Goal: Information Seeking & Learning: Get advice/opinions

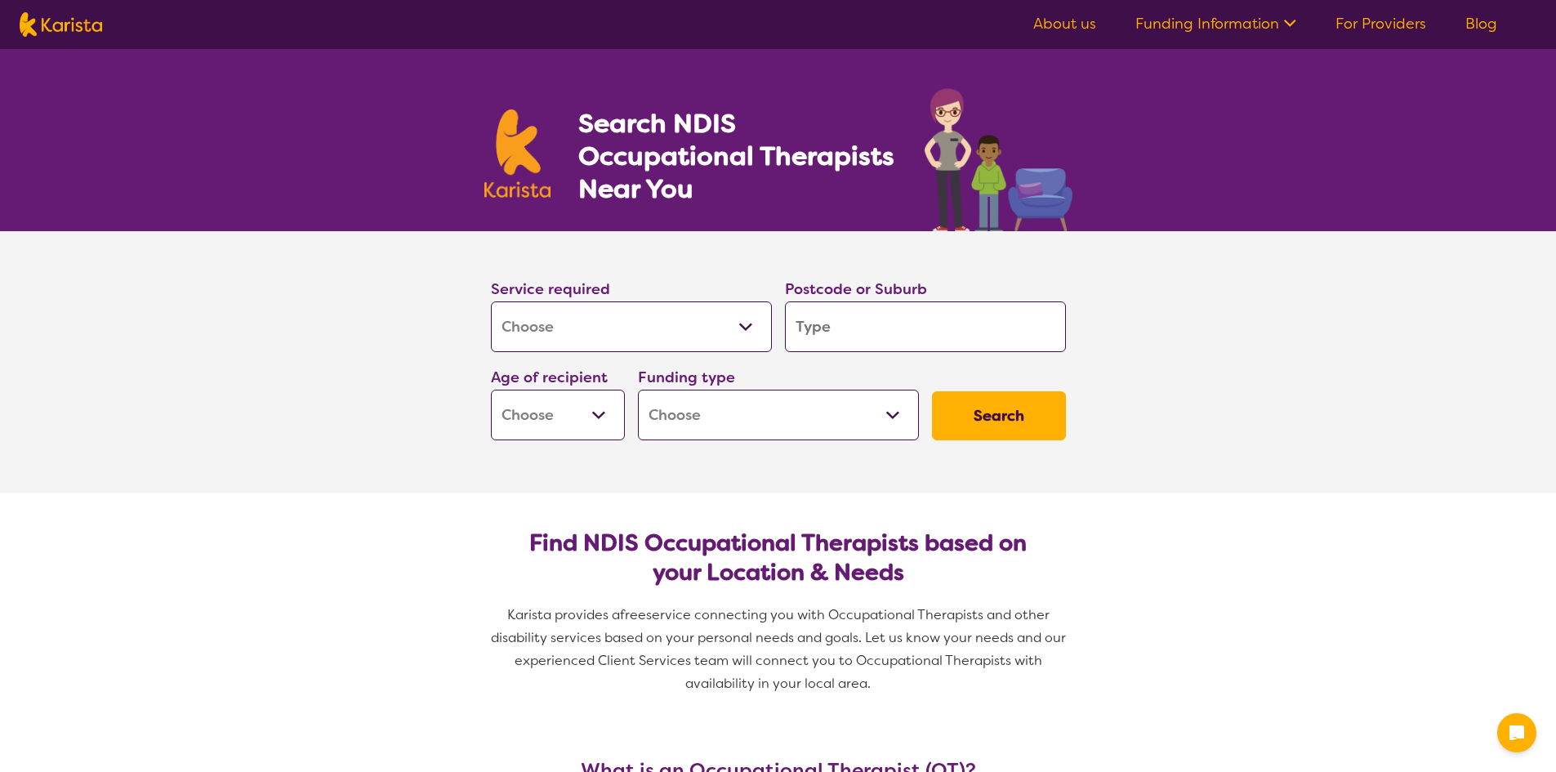
select select "[MEDICAL_DATA]"
click at [851, 331] on input "search" at bounding box center [925, 326] width 281 height 51
type input "S"
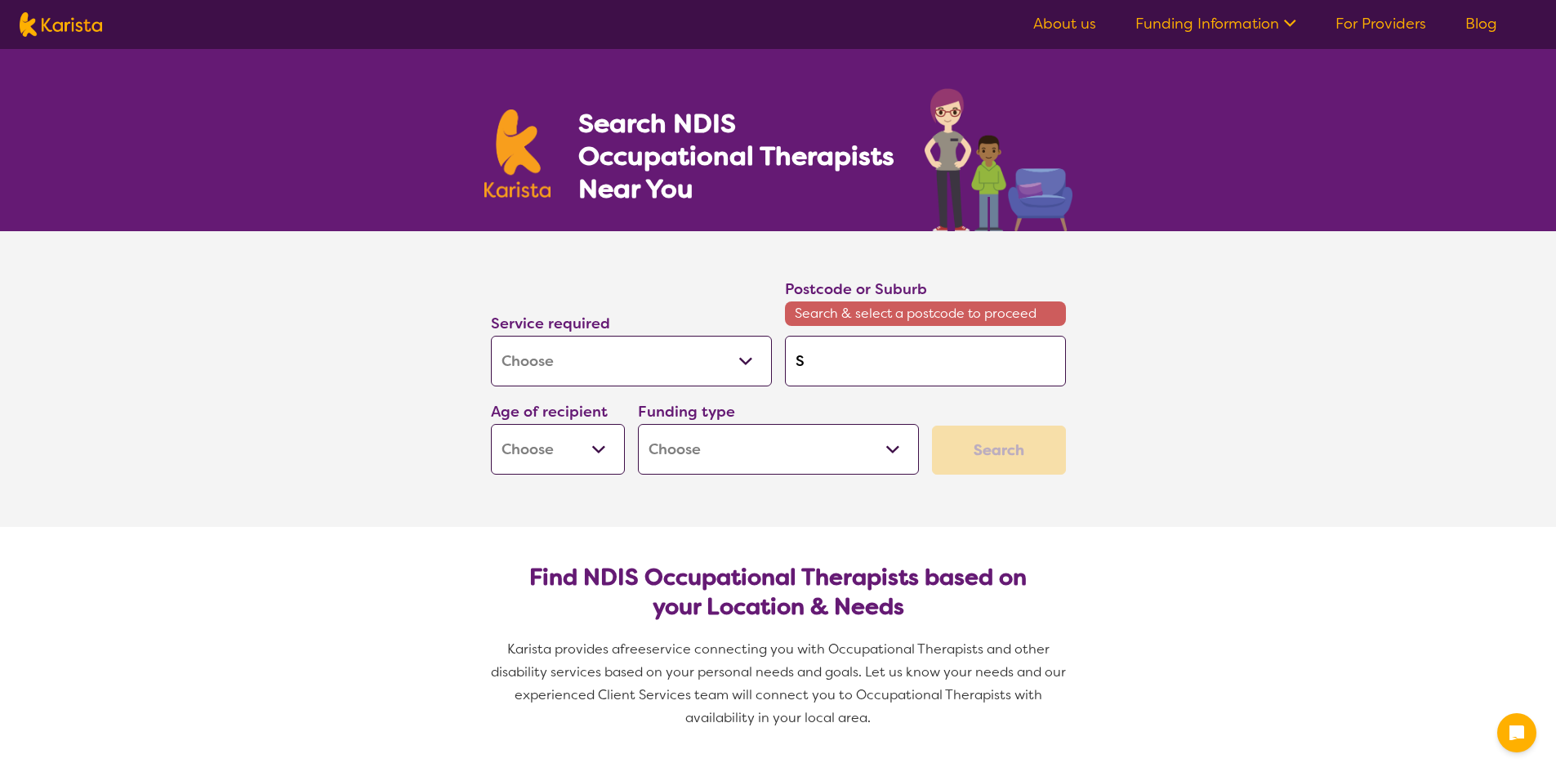
type input "Su"
type input "Sun"
type input "[DEMOGRAPHIC_DATA]"
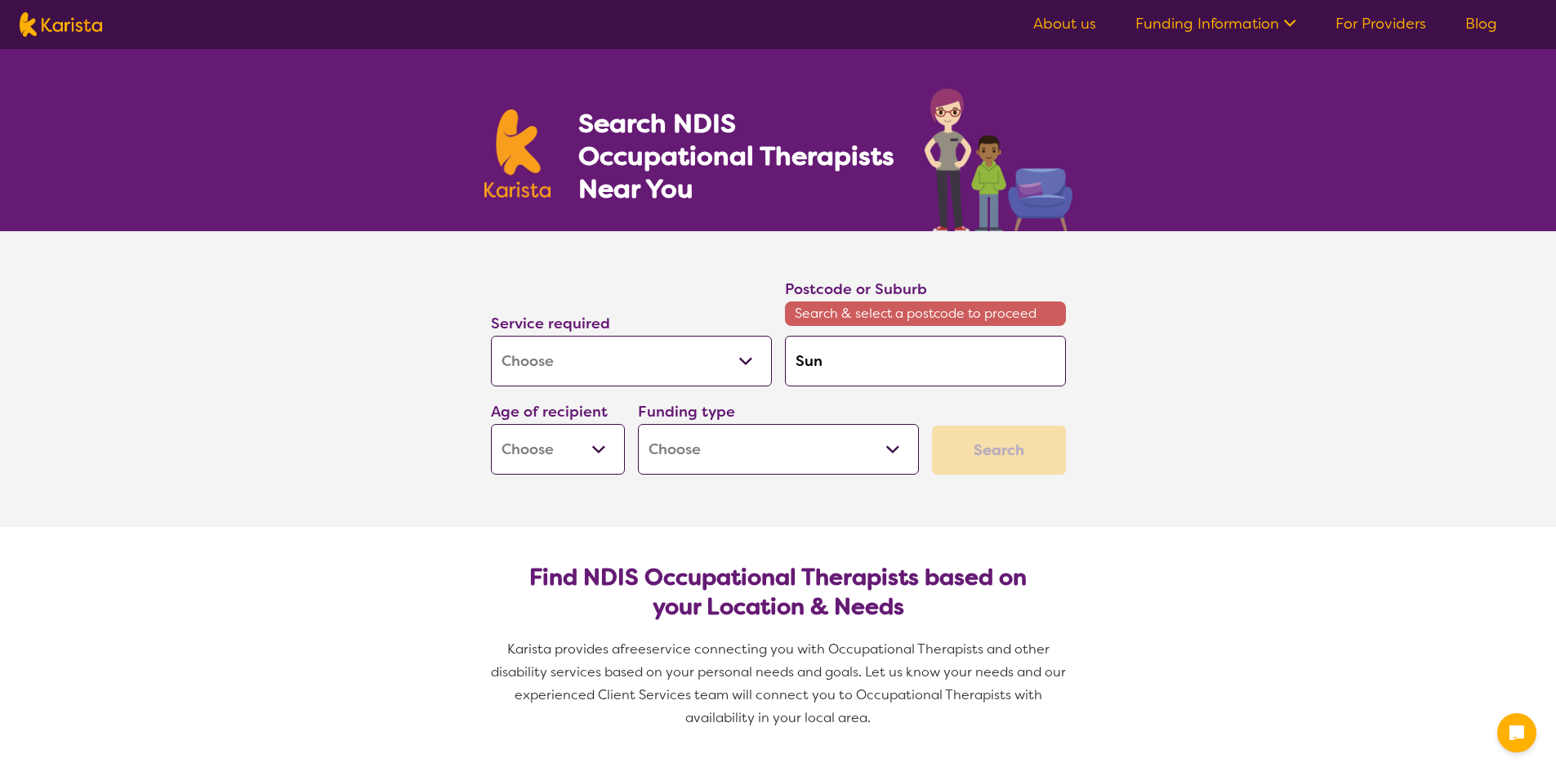
type input "[DEMOGRAPHIC_DATA]"
type input "Sunny"
type input "Sunnyb"
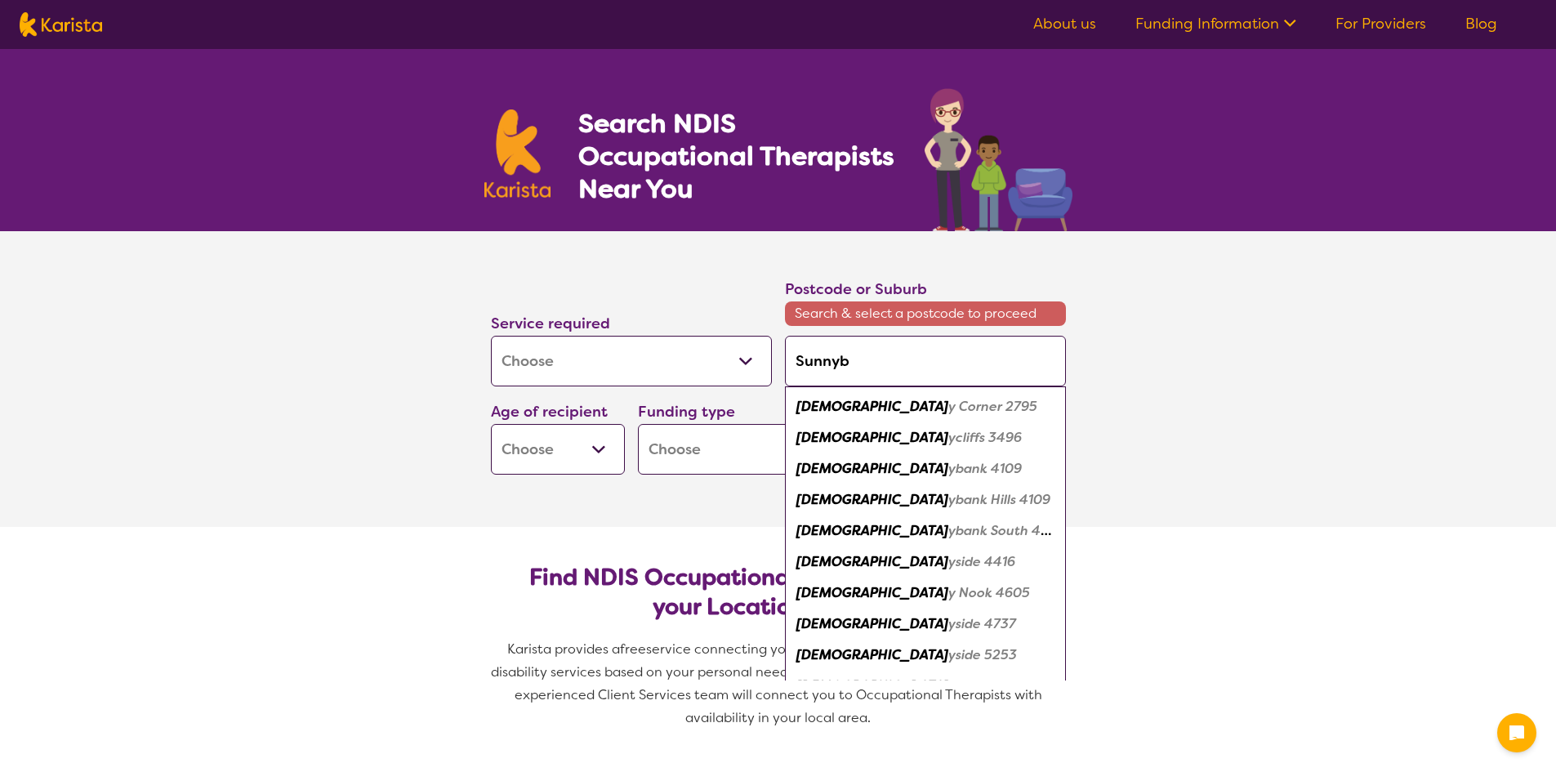
type input "Sunnyba"
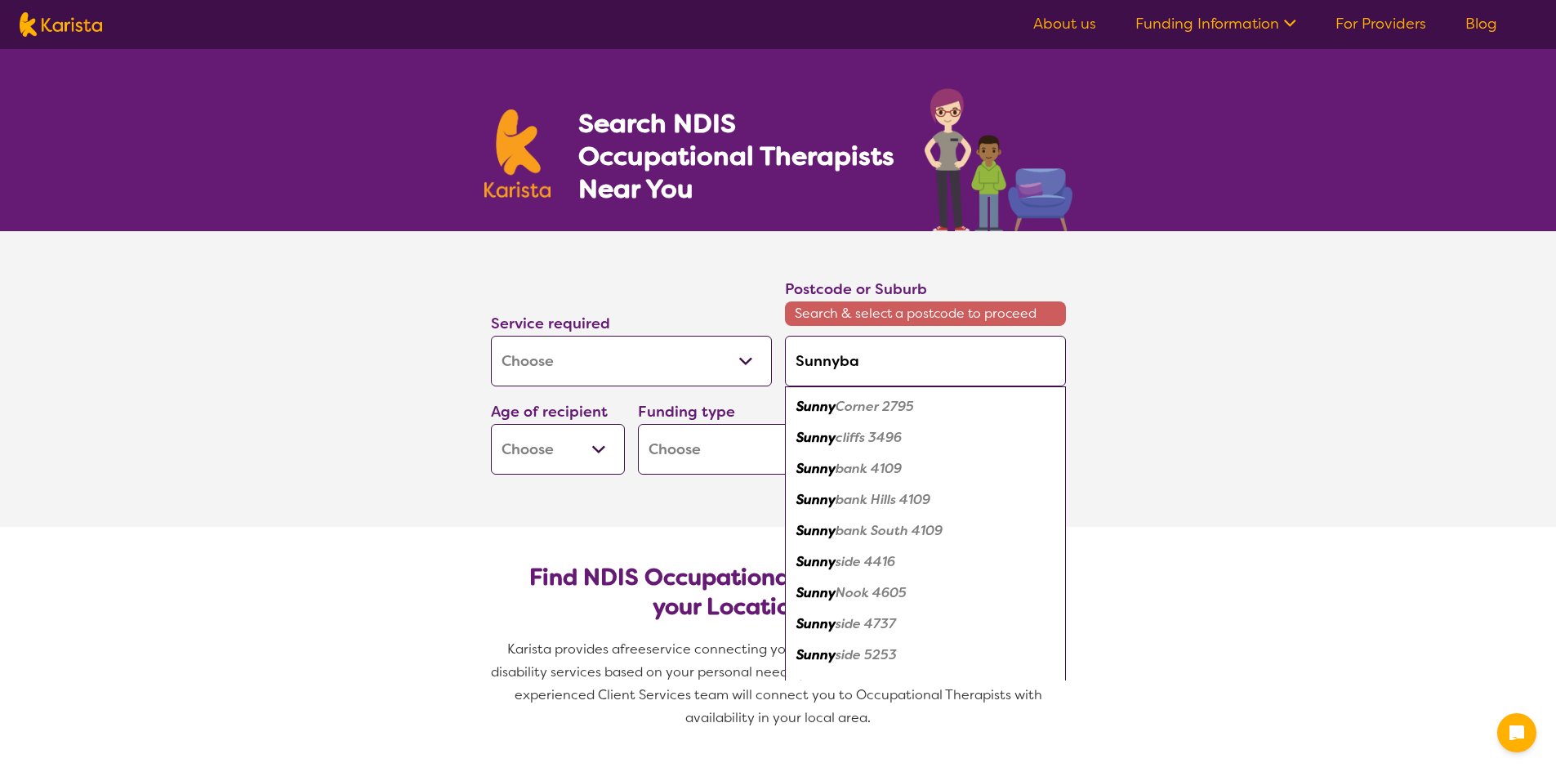
type input "Sunnyban"
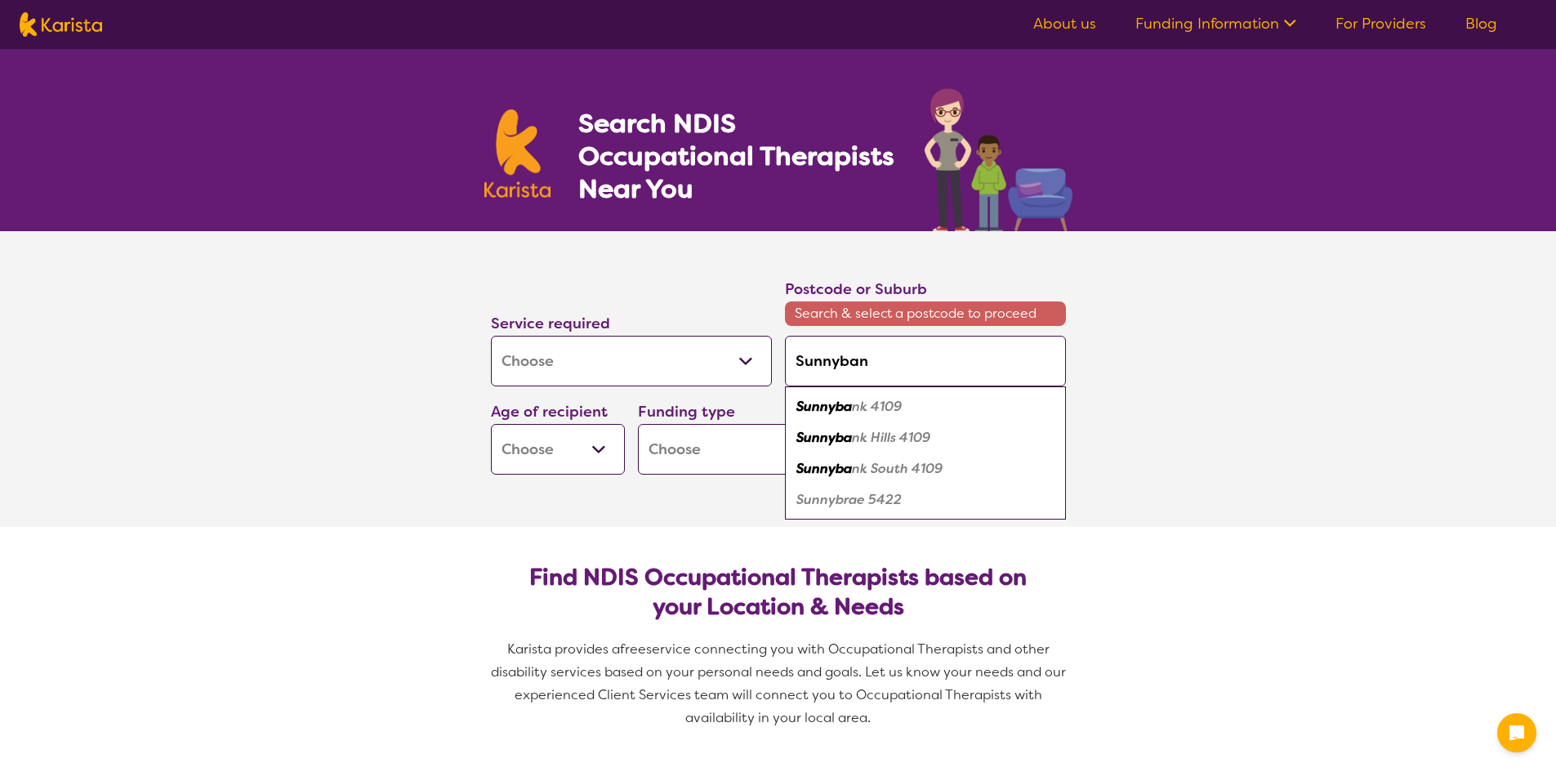
type input "Sunnybank"
click at [893, 408] on em "4109" at bounding box center [882, 406] width 31 height 17
type input "4109"
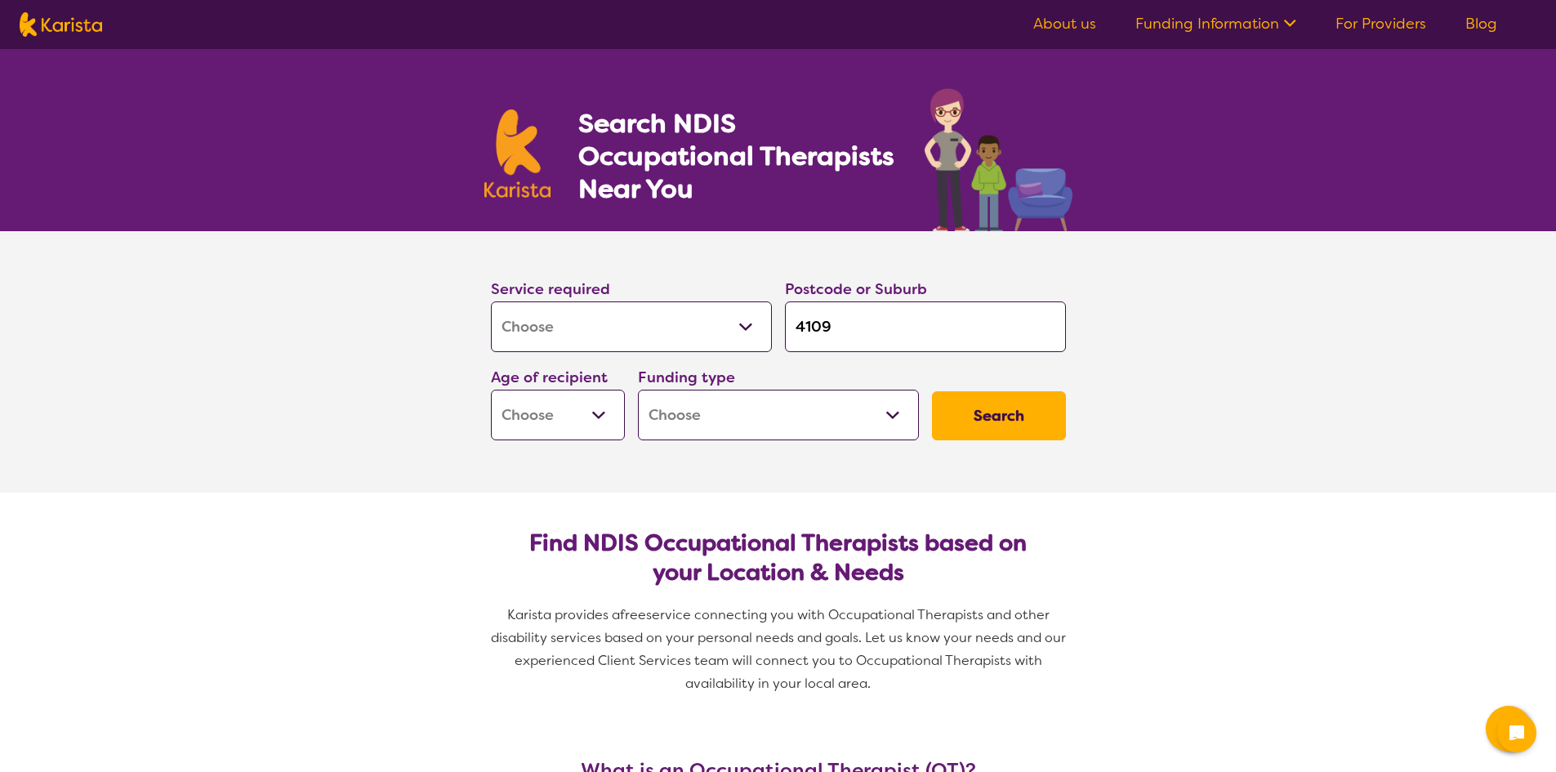
click at [600, 412] on select "Early Childhood - 0 to 9 Child - 10 to 11 Adolescent - 12 to 17 Adult - 18 to 6…" at bounding box center [558, 415] width 134 height 51
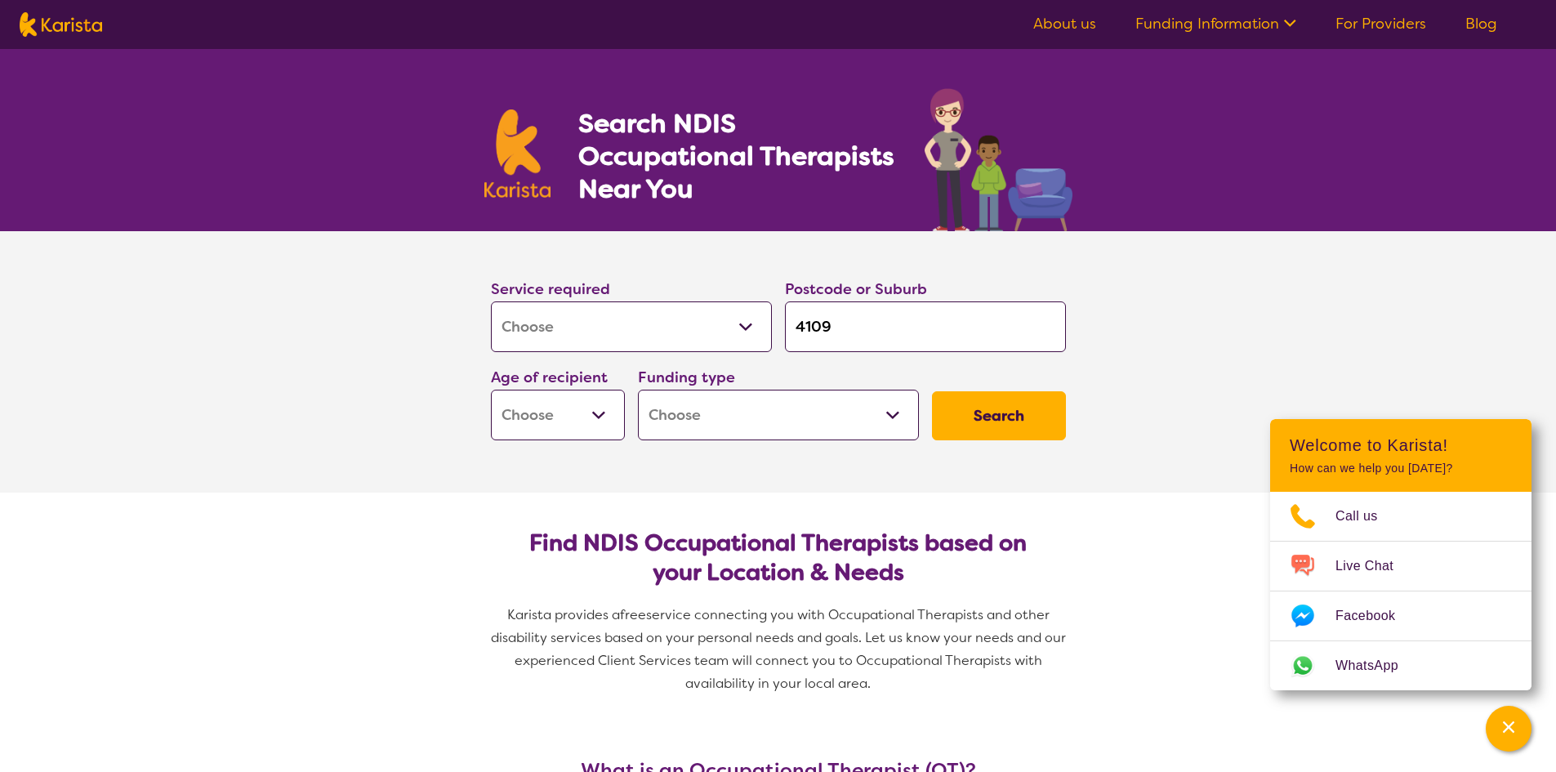
select select "AD"
click at [491, 390] on select "Early Childhood - 0 to 9 Child - 10 to 11 Adolescent - 12 to 17 Adult - 18 to 6…" at bounding box center [558, 415] width 134 height 51
select select "AD"
click at [895, 414] on select "Home Care Package (HCP) National Disability Insurance Scheme (NDIS) I don't know" at bounding box center [778, 415] width 281 height 51
select select "NDIS"
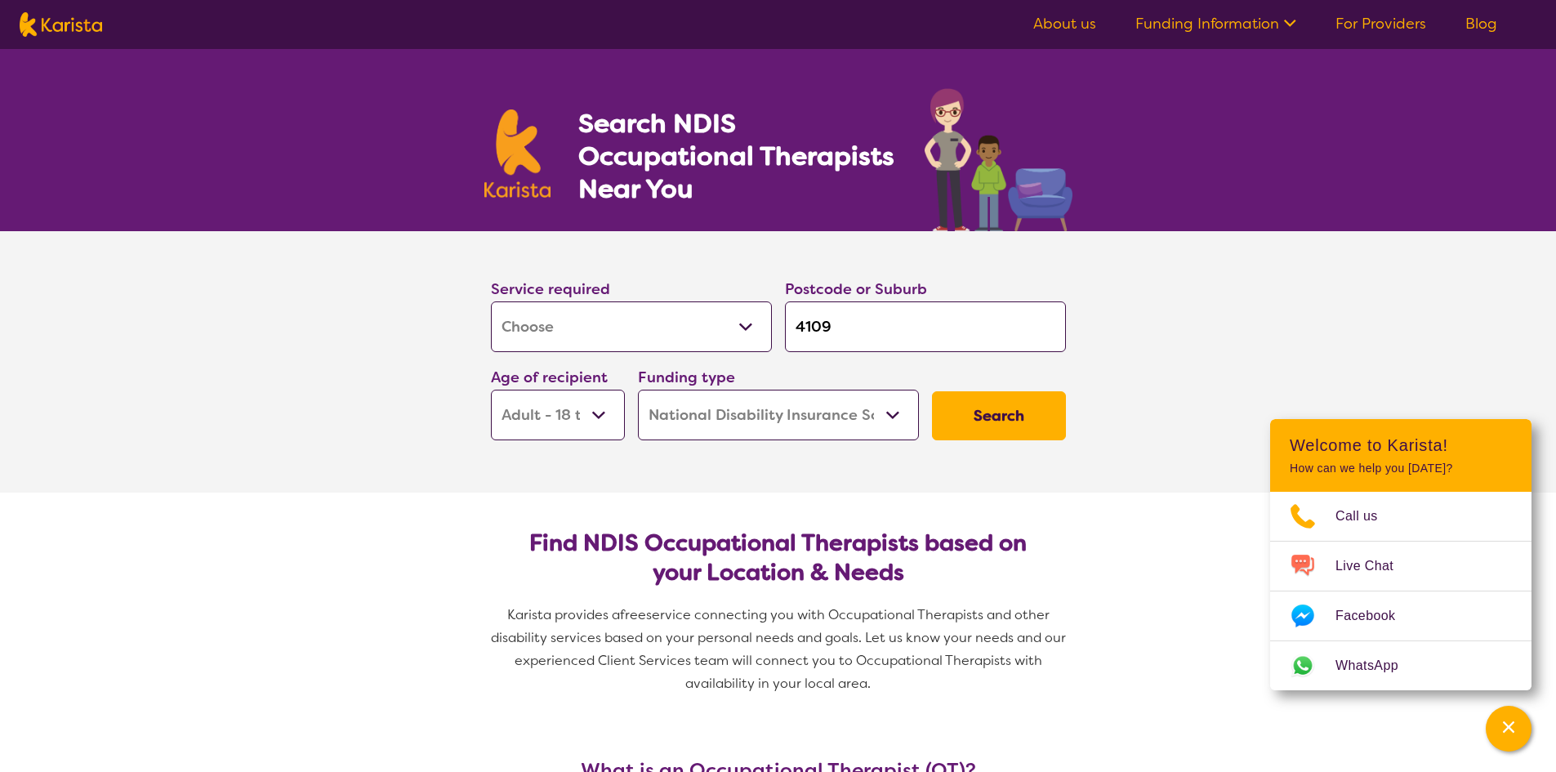
click at [638, 390] on select "Home Care Package (HCP) National Disability Insurance Scheme (NDIS) I don't know" at bounding box center [778, 415] width 281 height 51
select select "NDIS"
click at [1014, 412] on button "Search" at bounding box center [999, 415] width 134 height 49
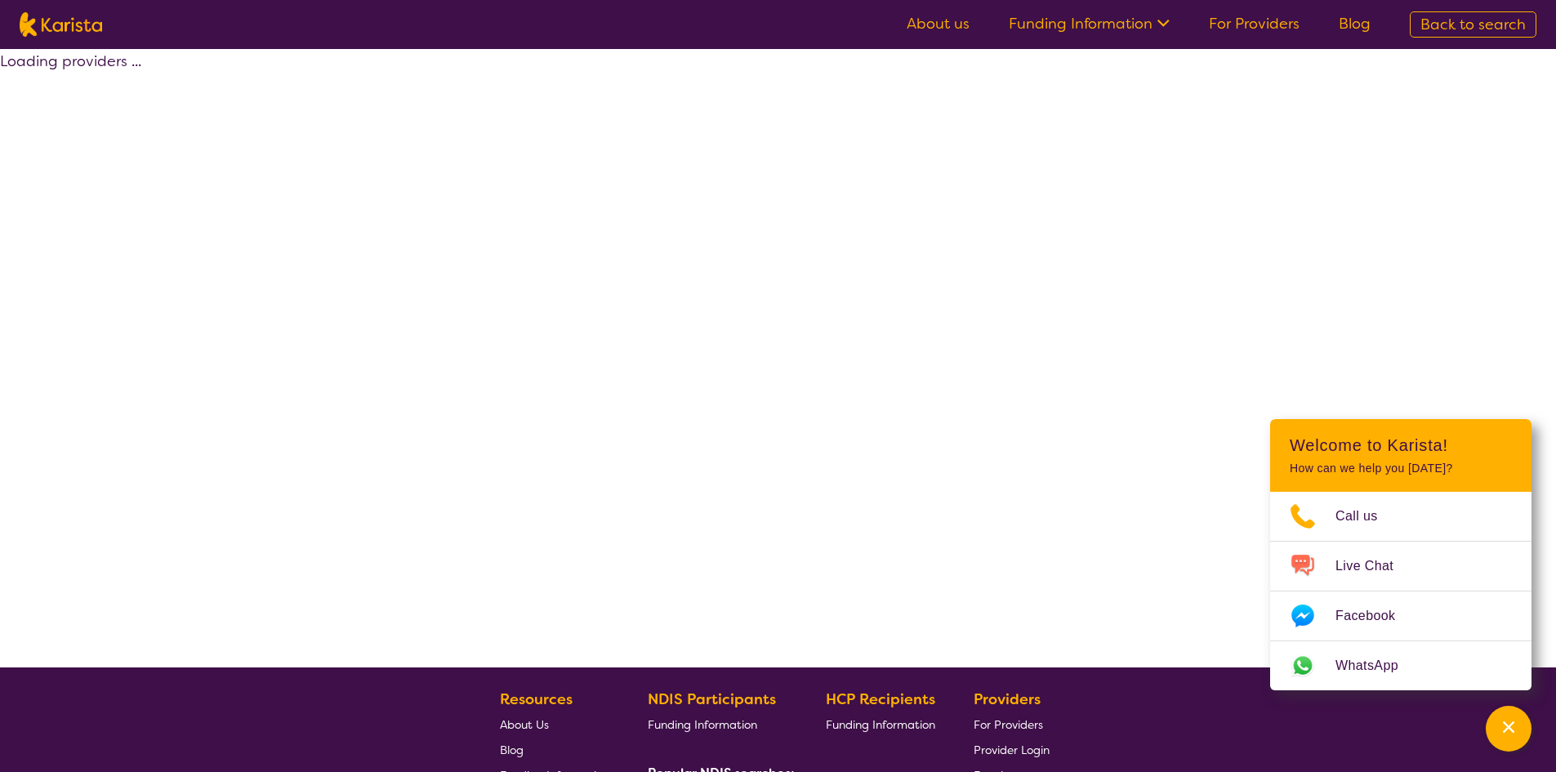
select select "by_score"
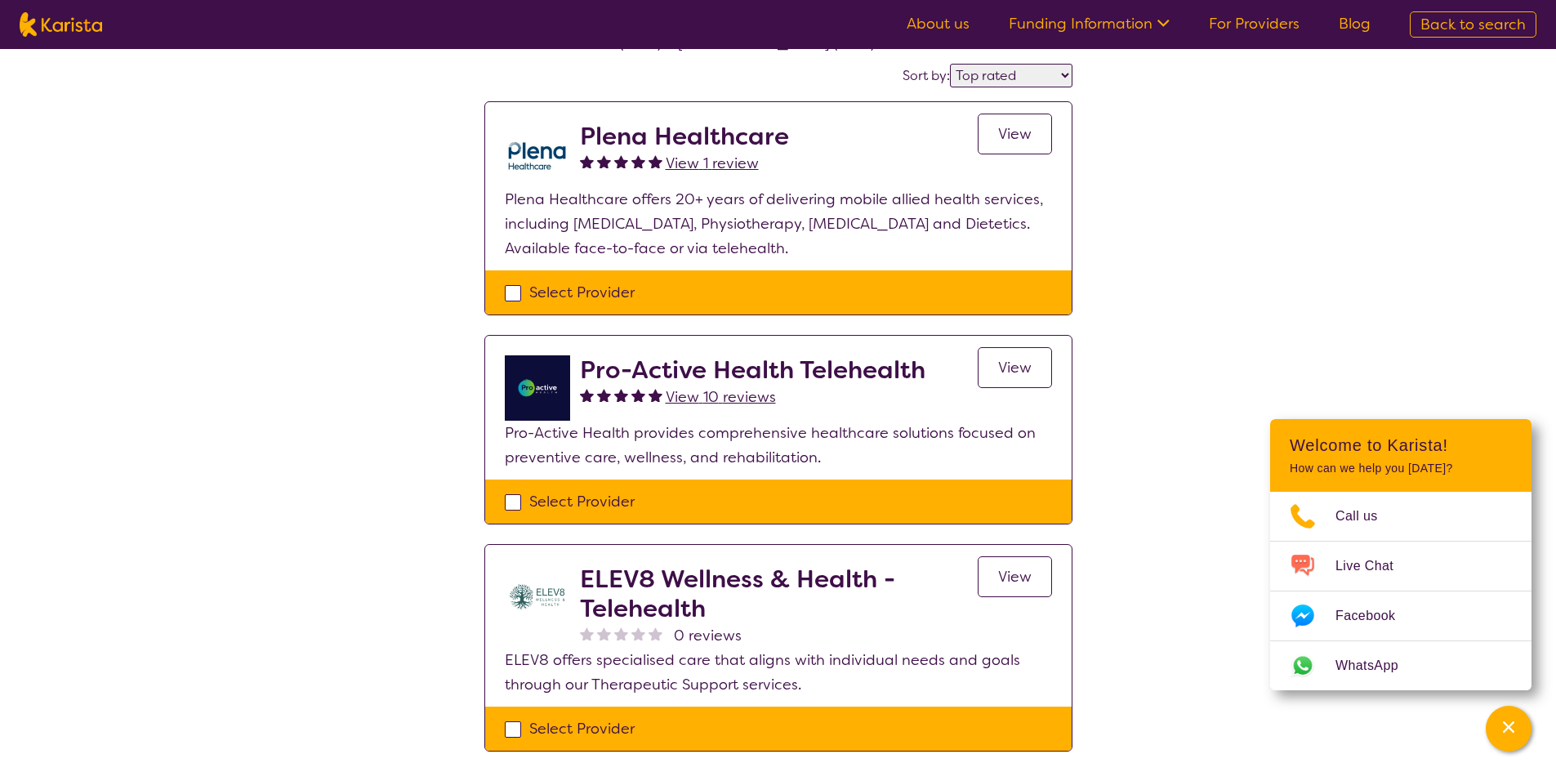
scroll to position [163, 0]
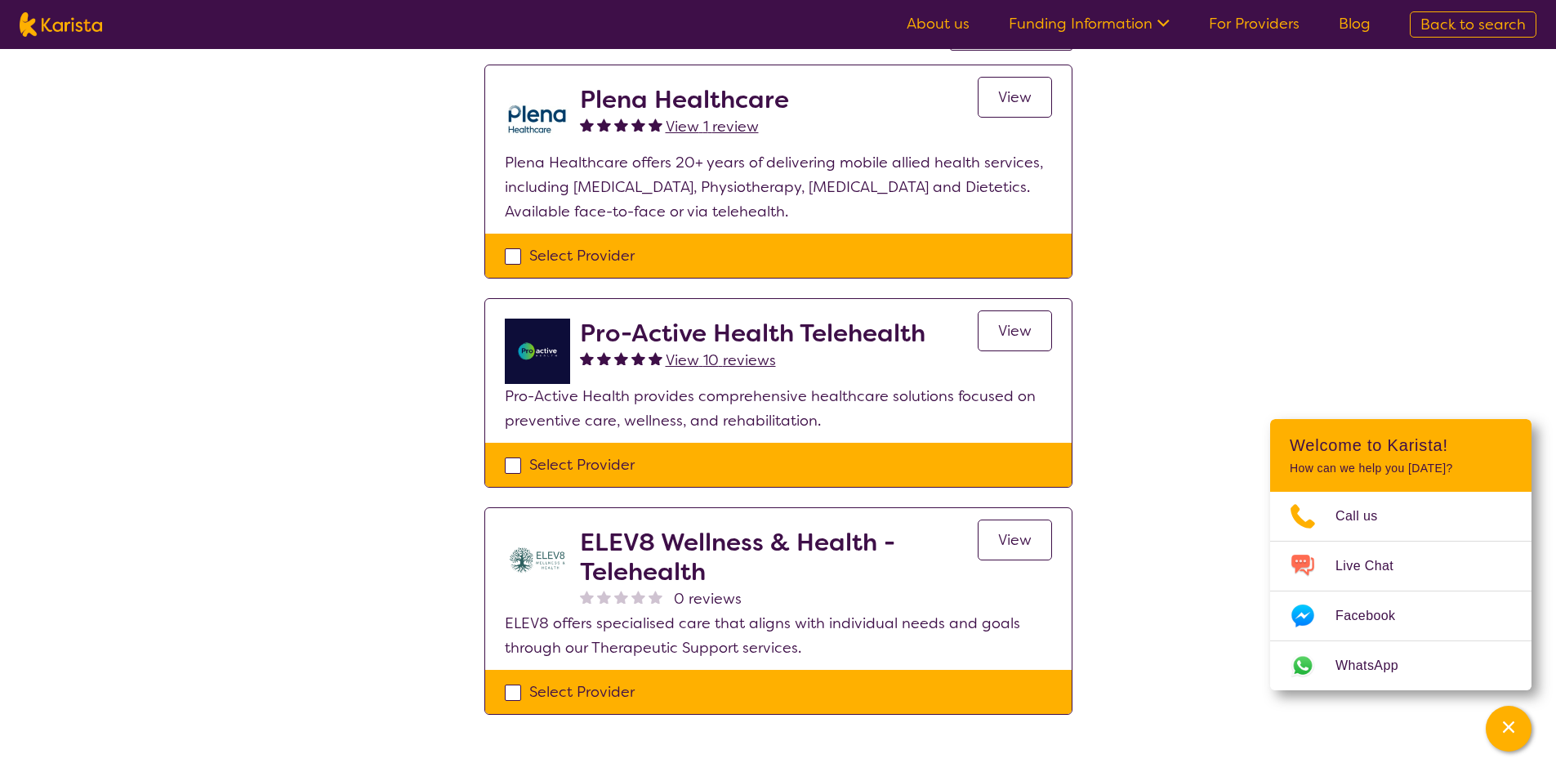
click at [1011, 96] on span "View" at bounding box center [1014, 97] width 33 height 20
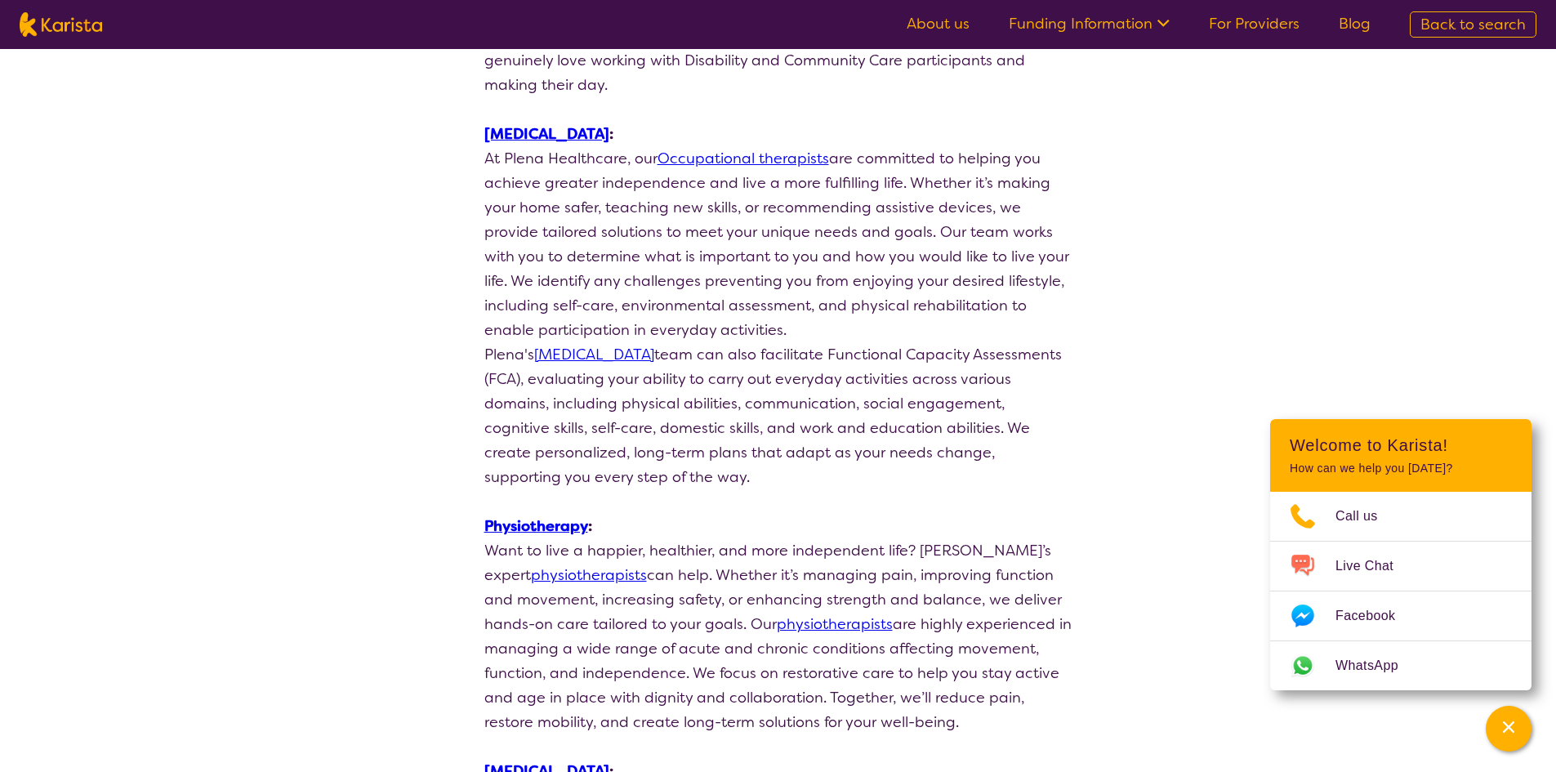
scroll to position [443, 0]
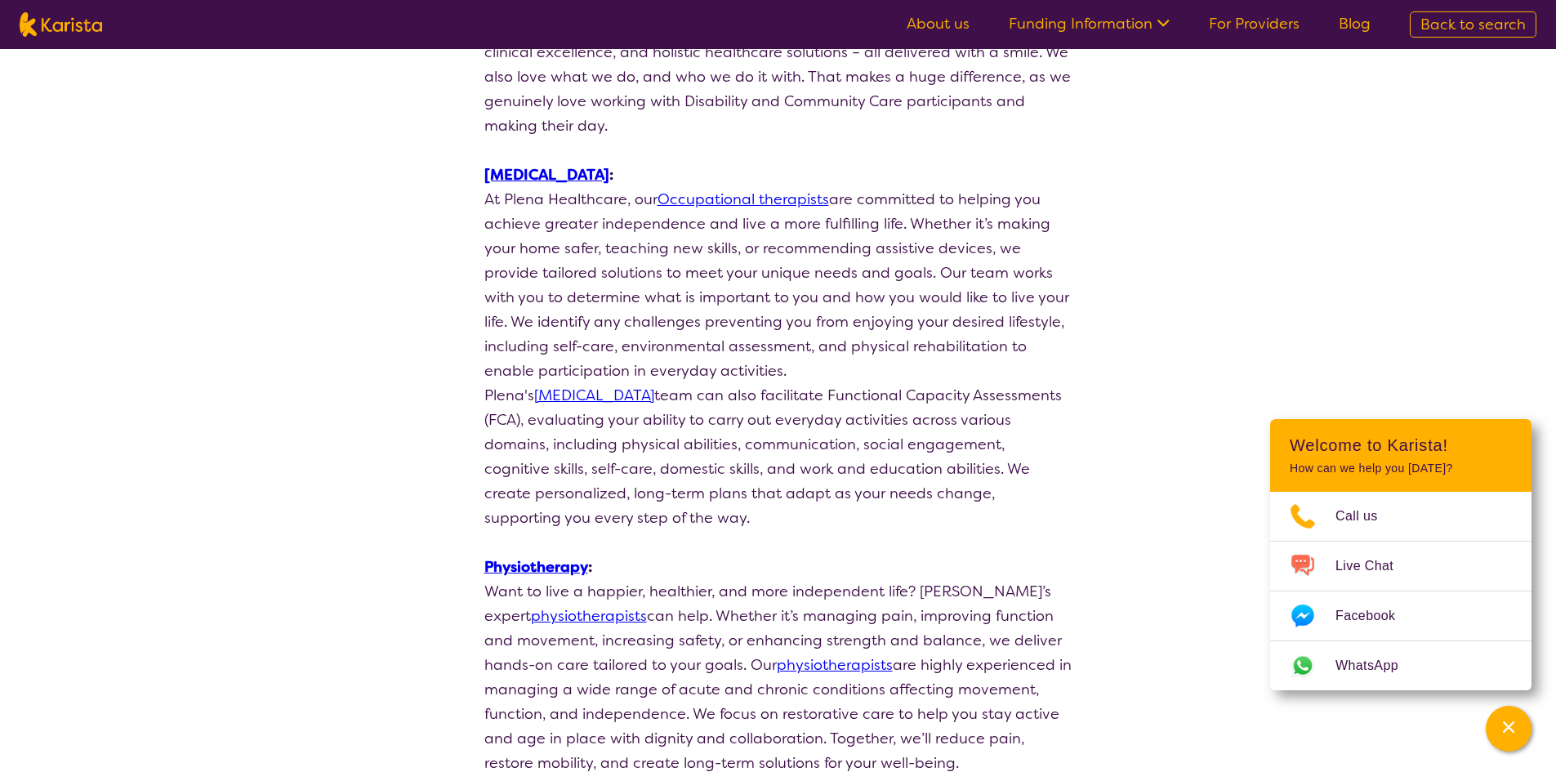
click at [782, 200] on link "Occupational therapists" at bounding box center [743, 199] width 172 height 20
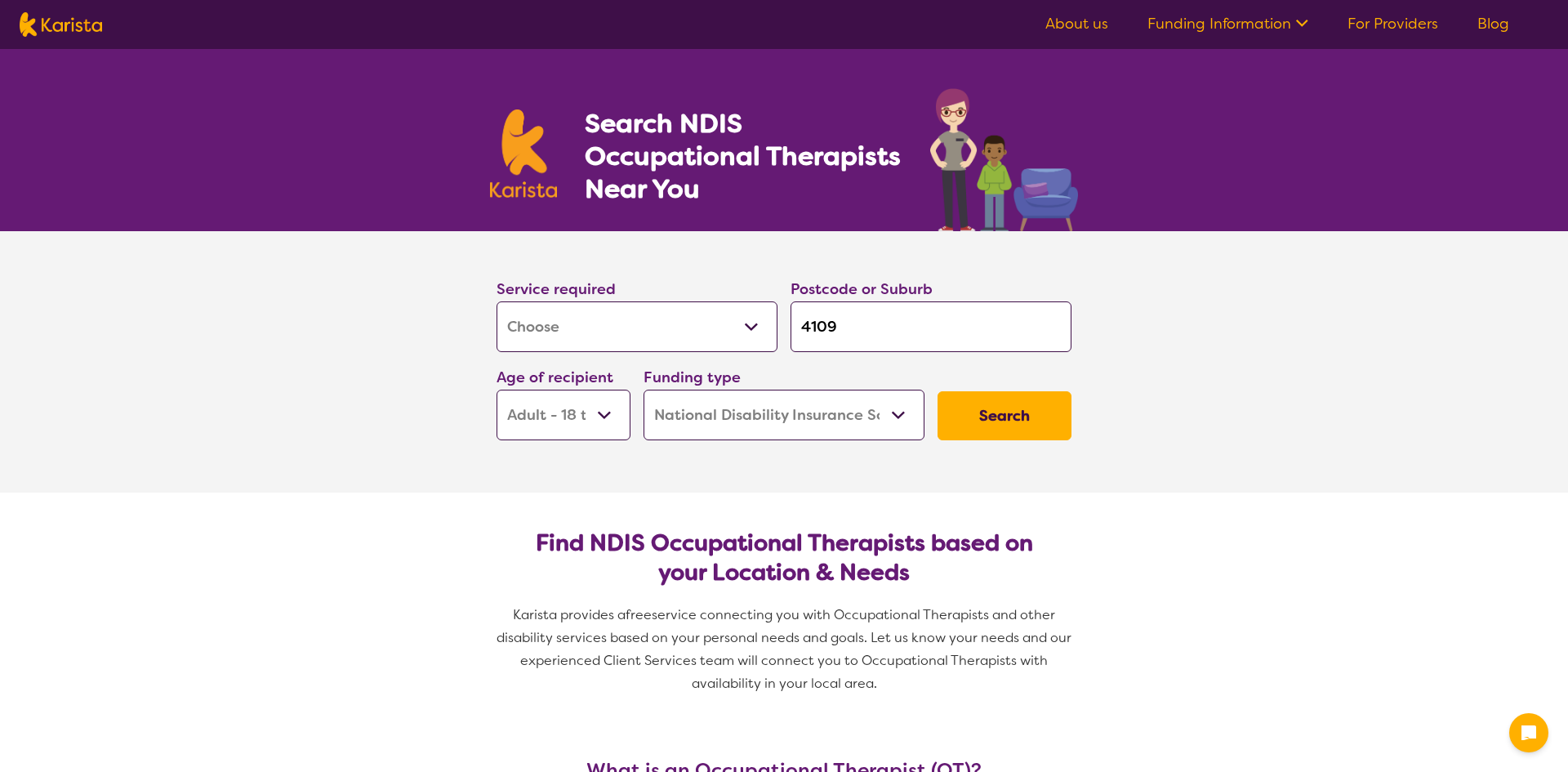
select select "[MEDICAL_DATA]"
select select "AD"
select select "NDIS"
select select "[MEDICAL_DATA]"
select select "AD"
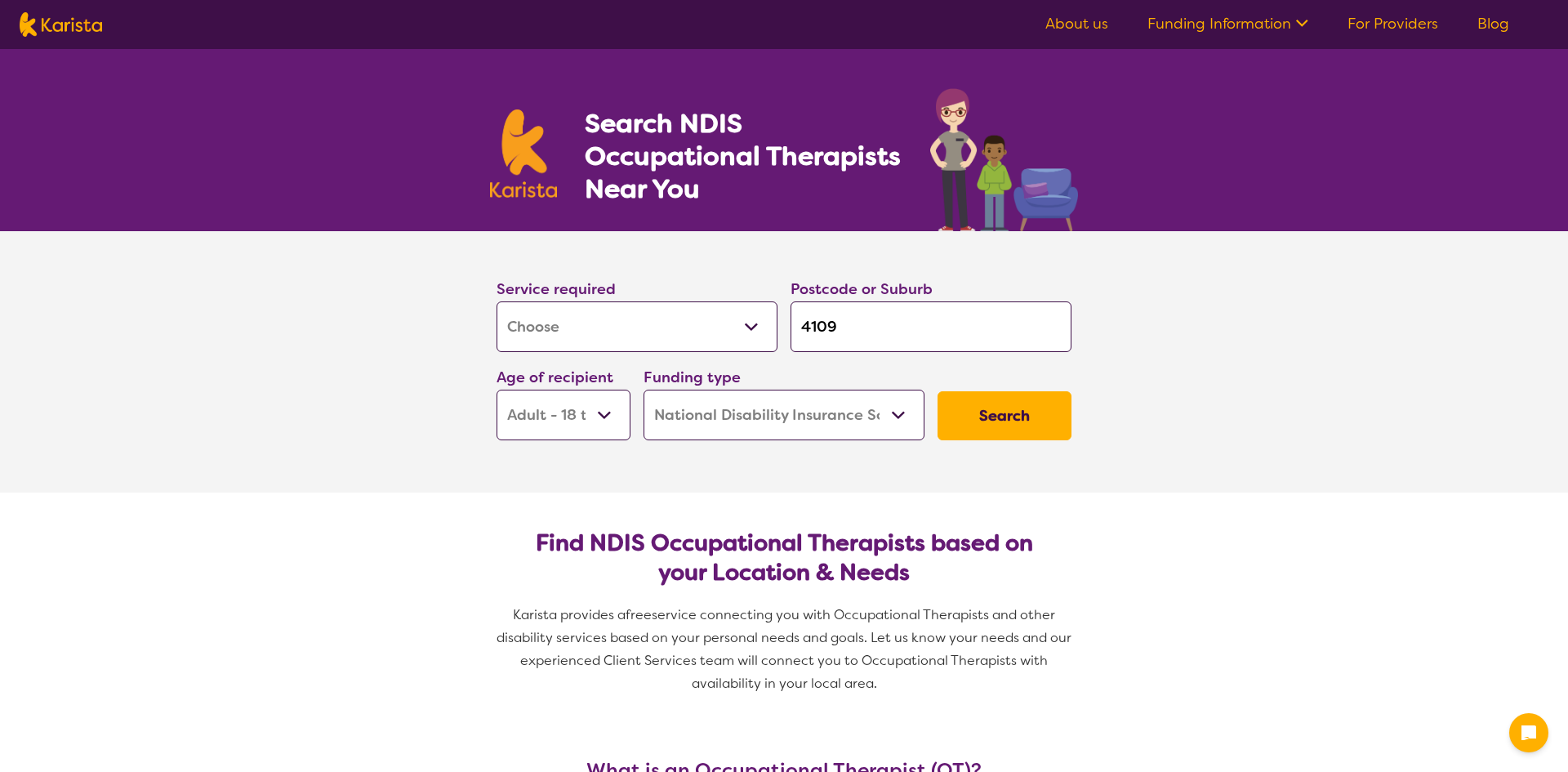
select select "NDIS"
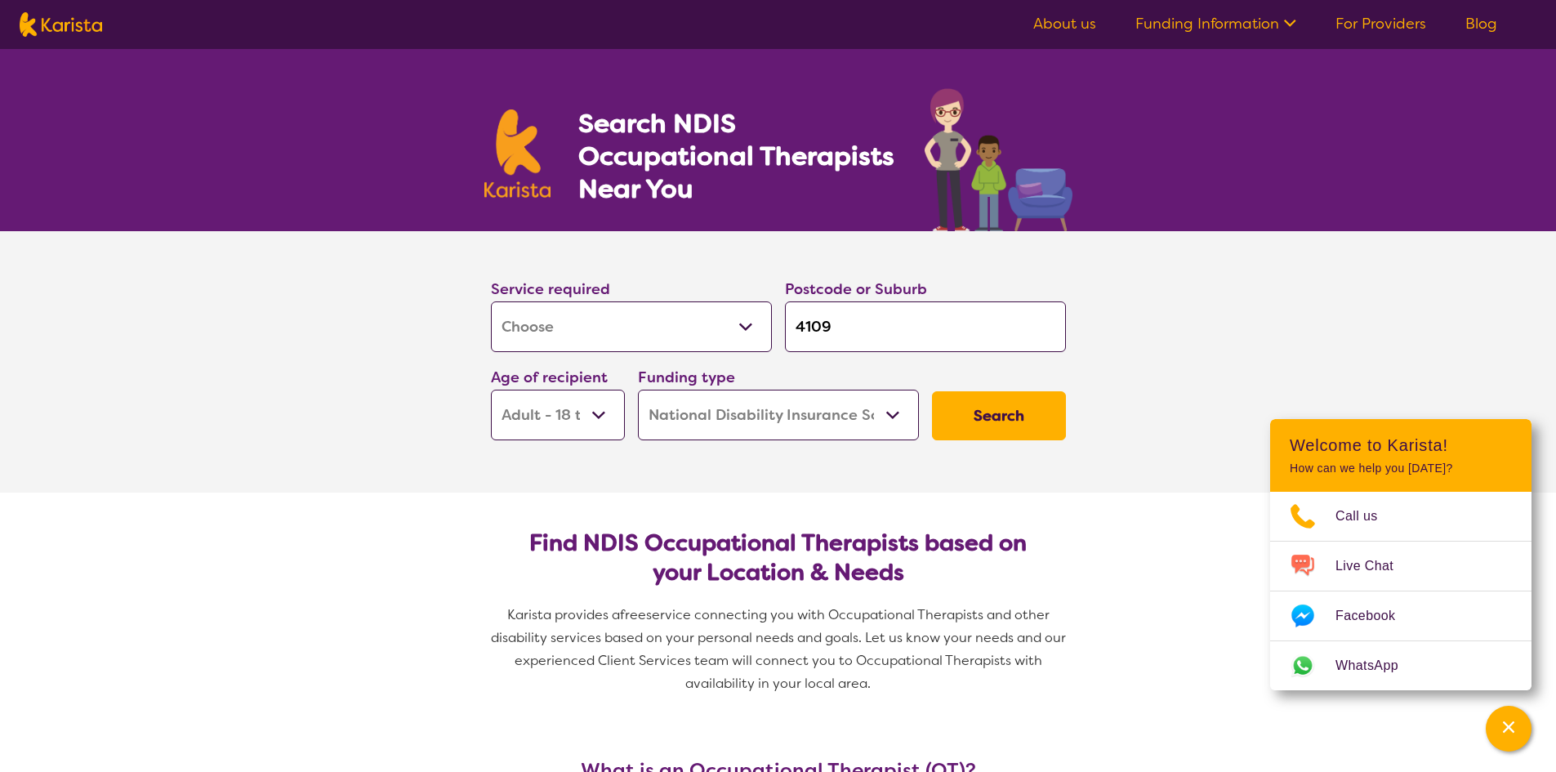
click at [598, 416] on select "Early Childhood - 0 to 9 Child - 10 to 11 Adolescent - 12 to 17 Adult - 18 to 6…" at bounding box center [558, 415] width 134 height 51
click at [491, 390] on select "Early Childhood - 0 to 9 Child - 10 to 11 Adolescent - 12 to 17 Adult - 18 to 6…" at bounding box center [558, 415] width 134 height 51
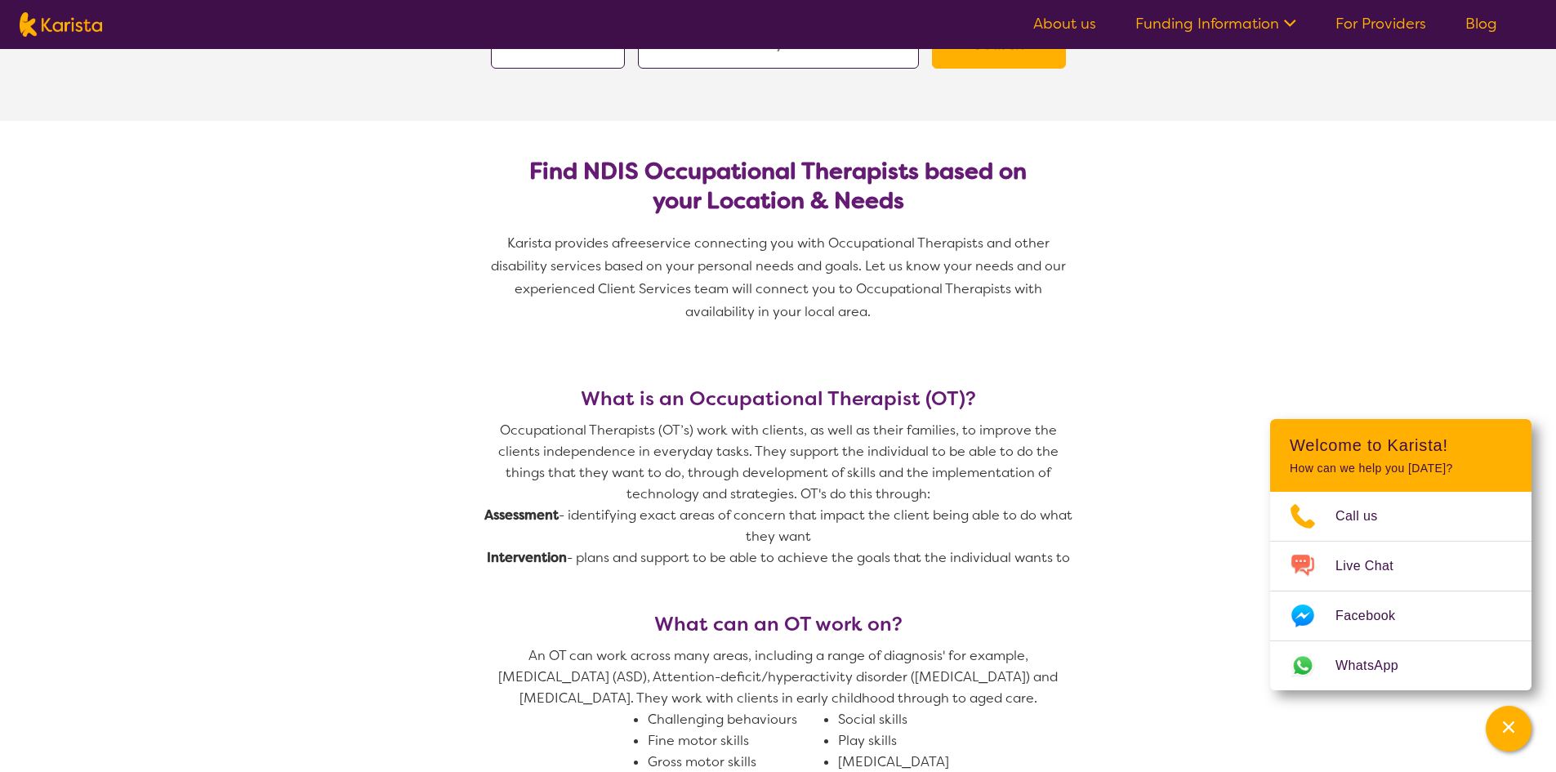
scroll to position [408, 0]
